Goal: Download file/media

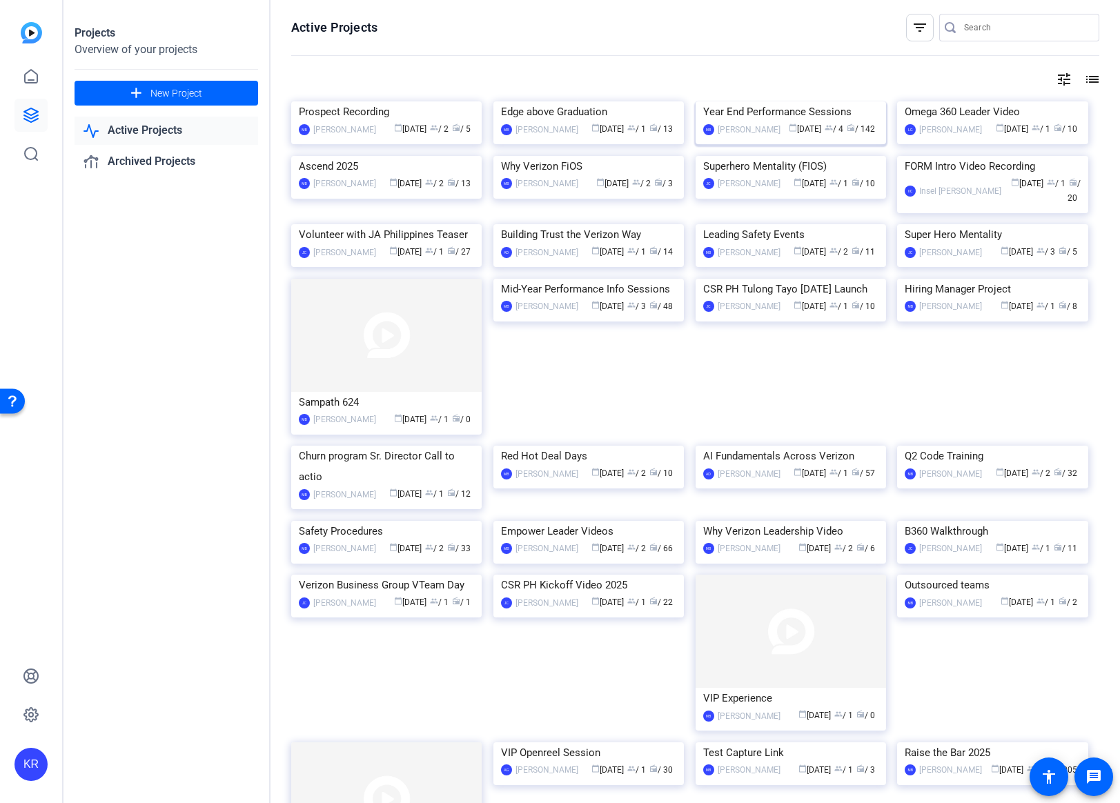
click at [770, 122] on div "Year End Performance Sessions" at bounding box center [790, 111] width 175 height 21
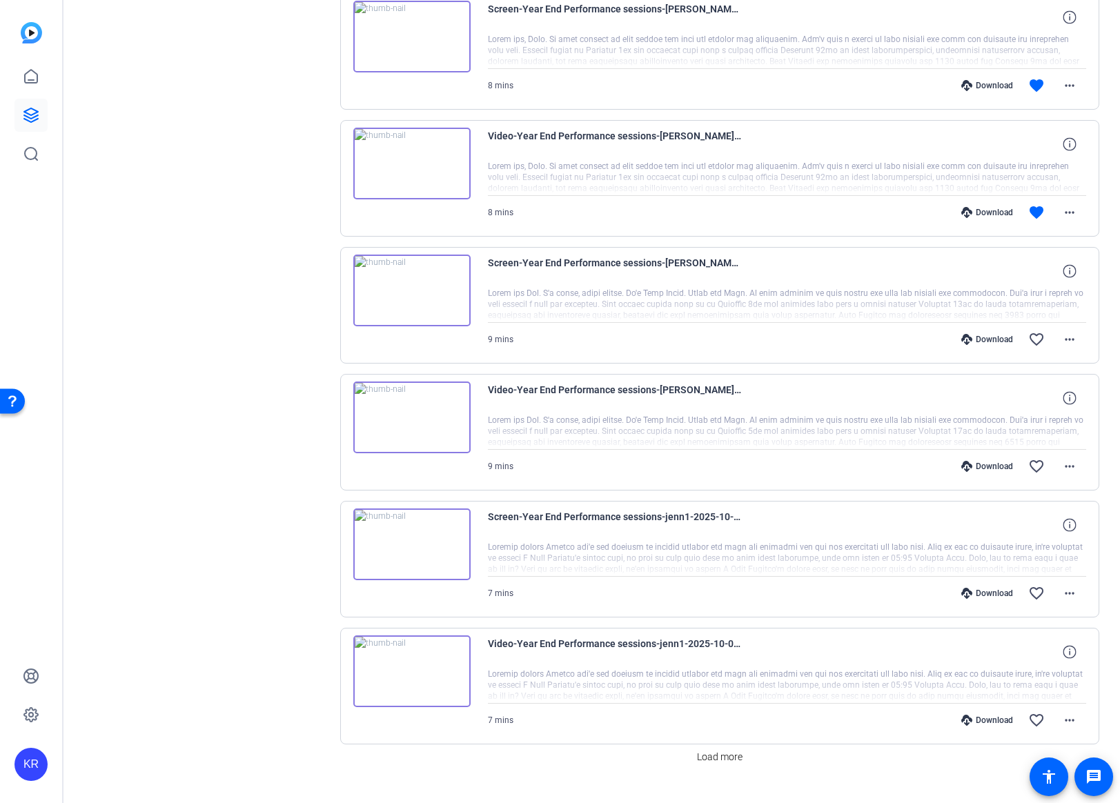
scroll to position [723, 0]
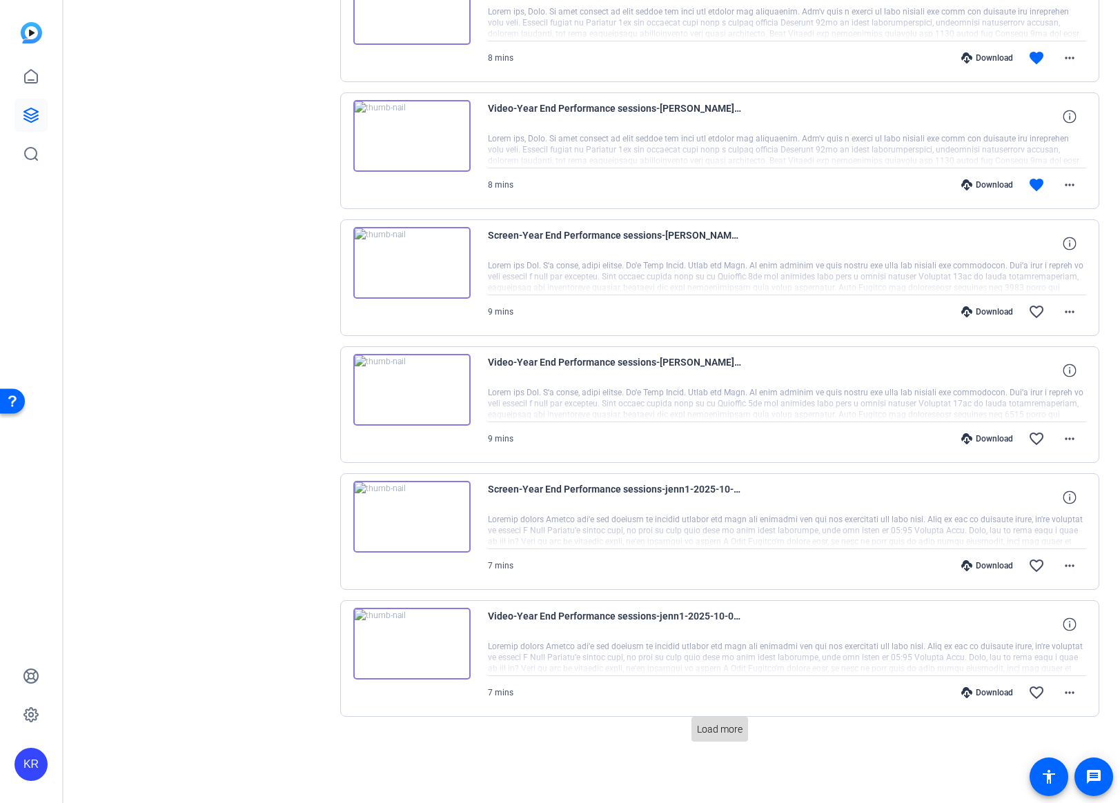
click at [716, 729] on span "Load more" at bounding box center [720, 729] width 46 height 14
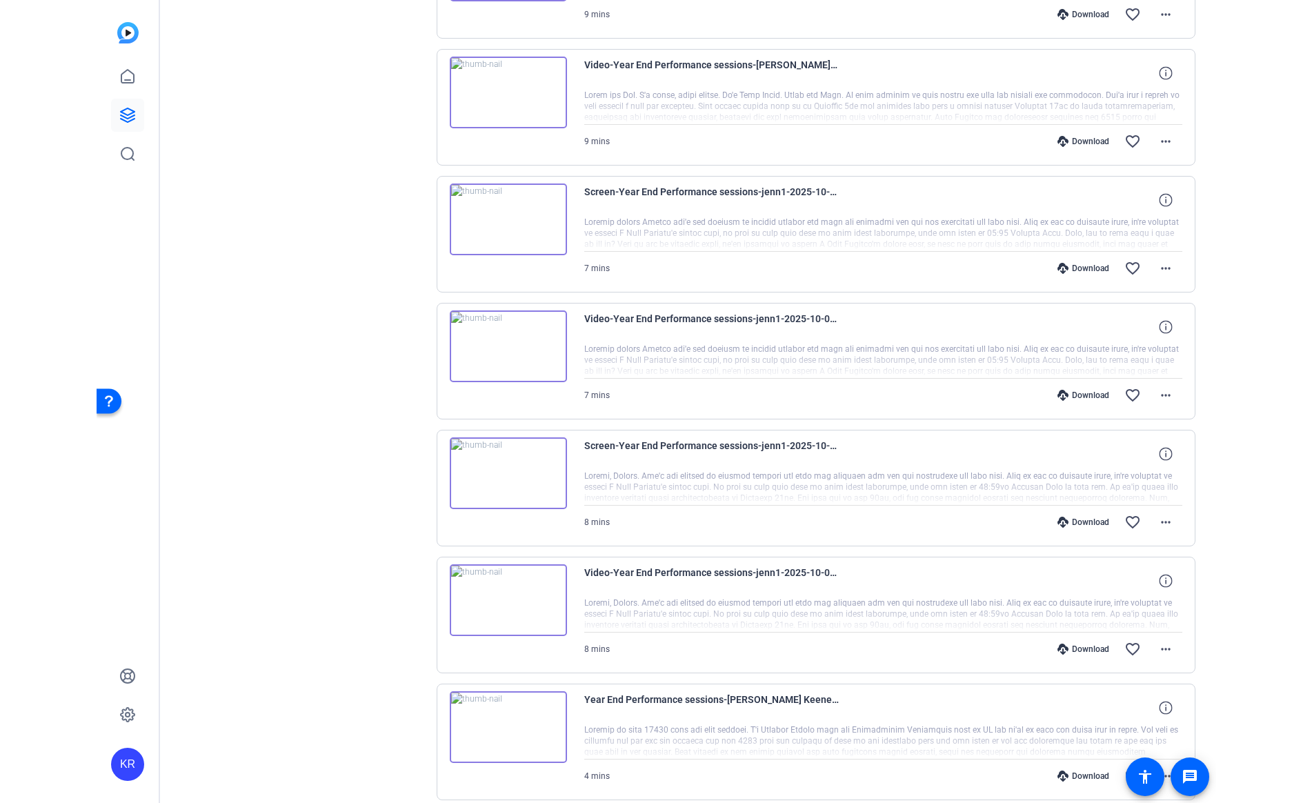
scroll to position [1024, 0]
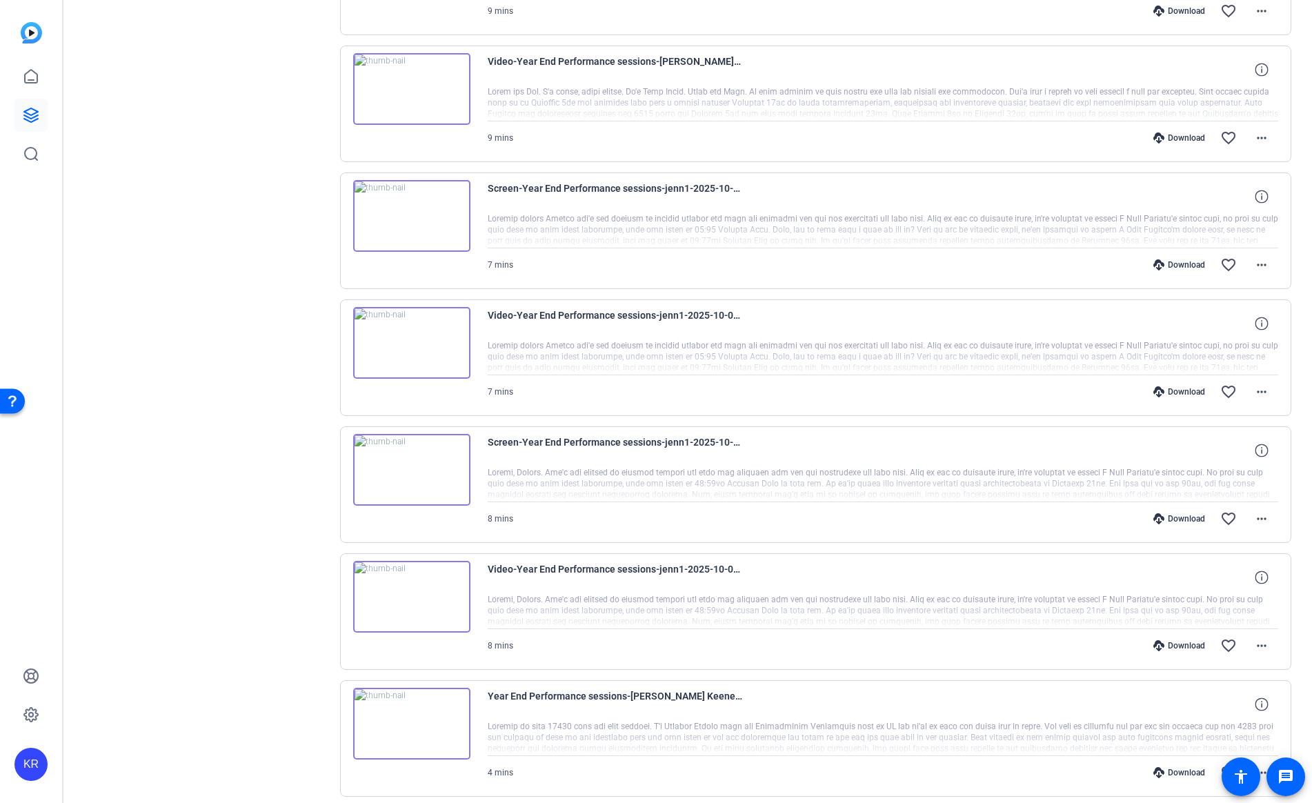
click at [1119, 265] on div "Download" at bounding box center [1180, 264] width 66 height 11
click at [1119, 392] on div "Download" at bounding box center [1180, 391] width 66 height 11
click at [1119, 269] on mat-icon "more_horiz" at bounding box center [1262, 265] width 17 height 17
click at [1119, 327] on span "Download MP4" at bounding box center [1226, 328] width 83 height 17
click at [1119, 391] on mat-icon "more_horiz" at bounding box center [1262, 392] width 17 height 17
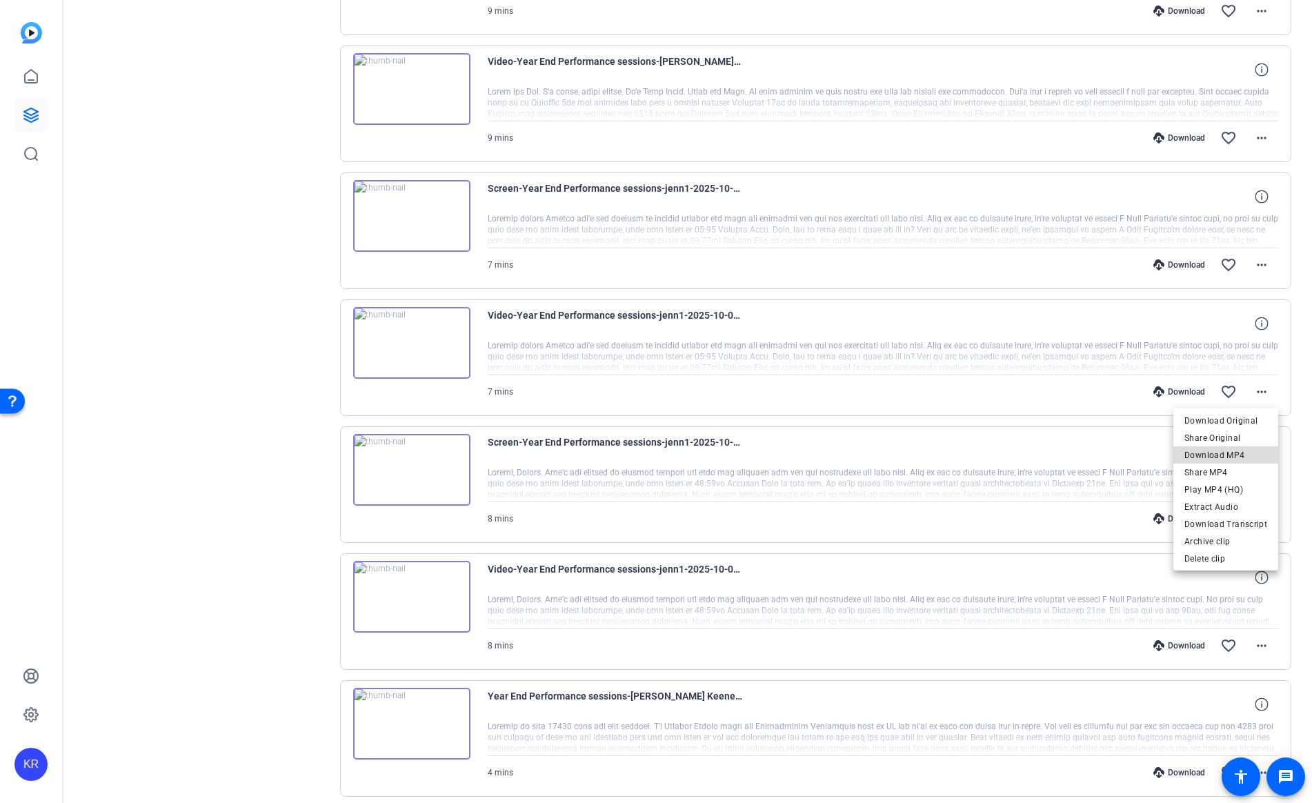
click at [1119, 453] on span "Download MP4" at bounding box center [1226, 455] width 83 height 17
click at [1119, 518] on mat-icon "more_horiz" at bounding box center [1262, 519] width 17 height 17
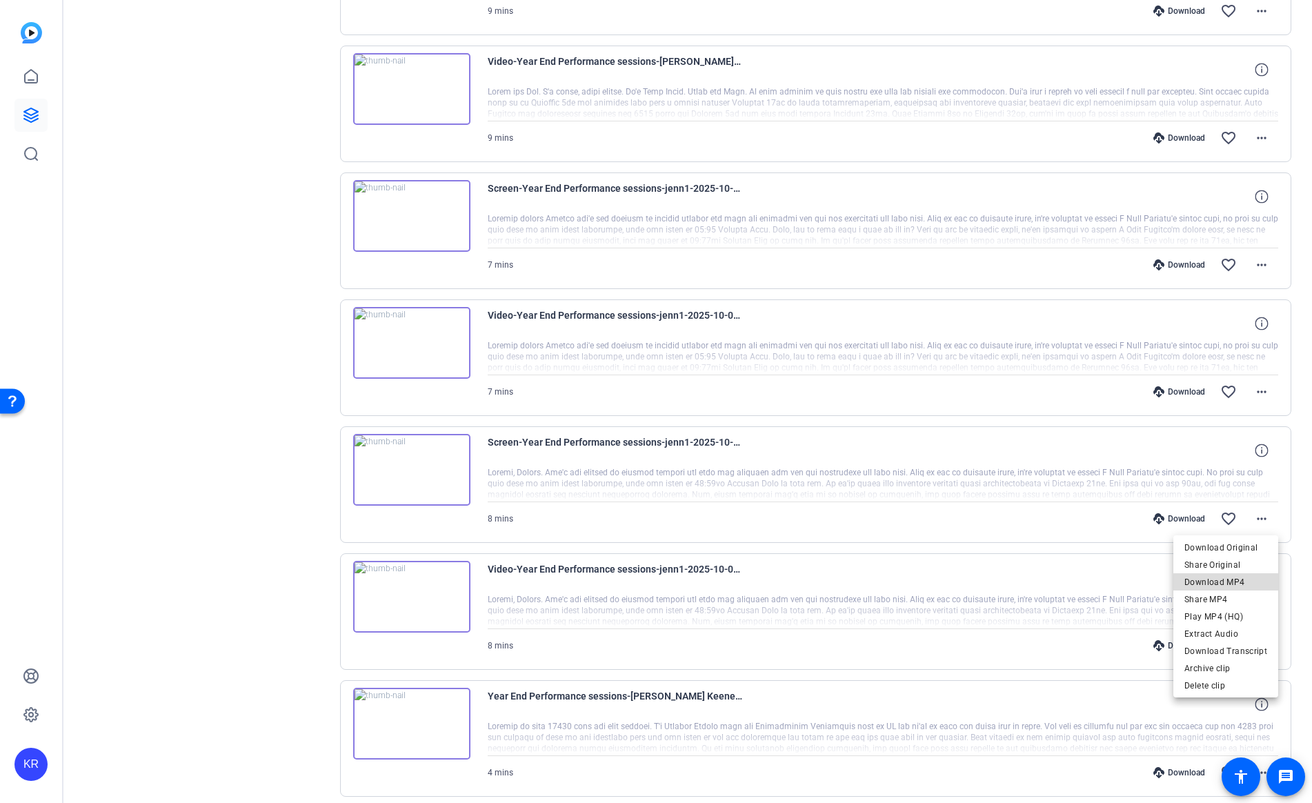
click at [1119, 584] on span "Download MP4" at bounding box center [1226, 582] width 83 height 17
click at [1119, 646] on mat-icon "more_horiz" at bounding box center [1262, 645] width 17 height 17
click at [1119, 533] on span "Share MP4" at bounding box center [1226, 531] width 83 height 17
click at [1119, 648] on mat-icon "more_horiz" at bounding box center [1262, 645] width 17 height 17
drag, startPoint x: 1237, startPoint y: 528, endPoint x: 1234, endPoint y: 518, distance: 10.3
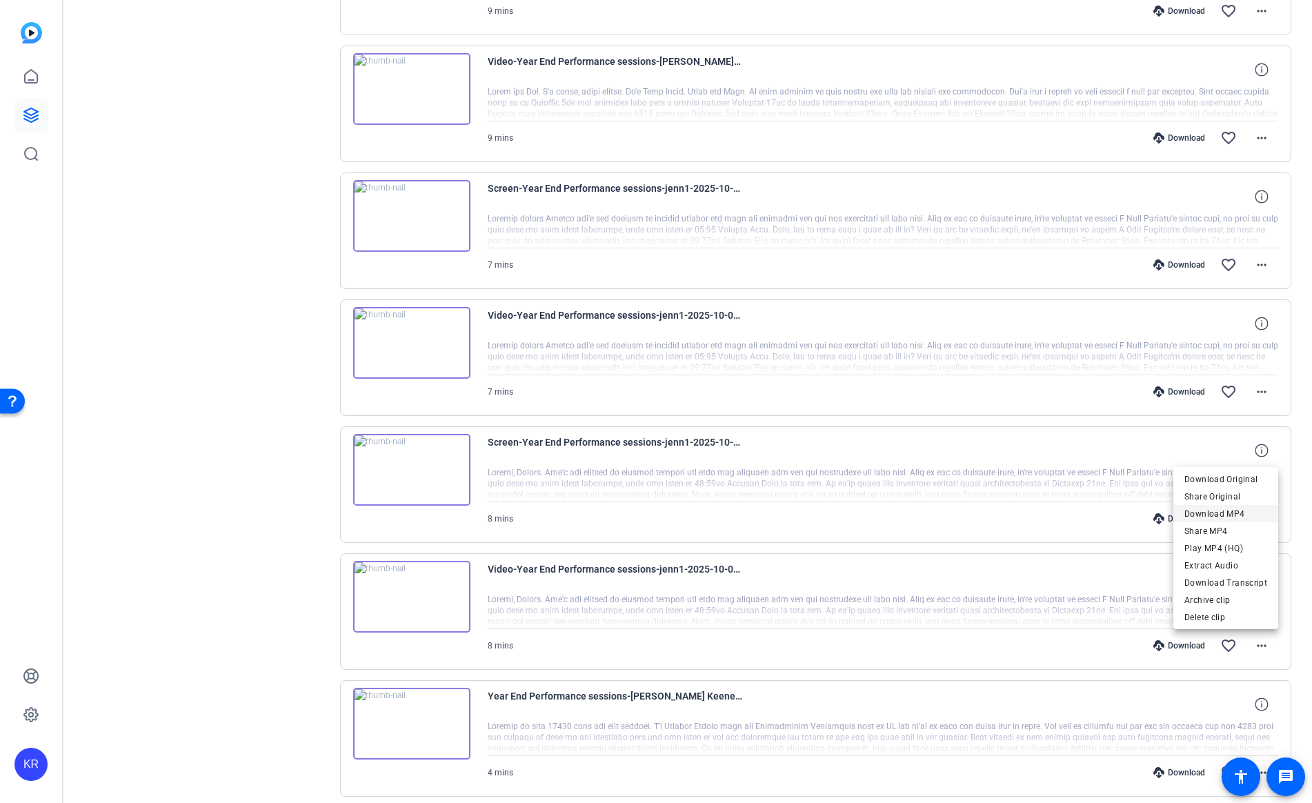
click at [1119, 518] on div "Download Original Share Original Download MP4 Share MP4 Play MP4 (HQ) Extract A…" at bounding box center [1226, 531] width 105 height 121
click at [1119, 649] on mat-icon "more_horiz" at bounding box center [1262, 645] width 17 height 17
click at [1119, 512] on span "Download MP4" at bounding box center [1226, 514] width 83 height 17
